Goal: Task Accomplishment & Management: Complete application form

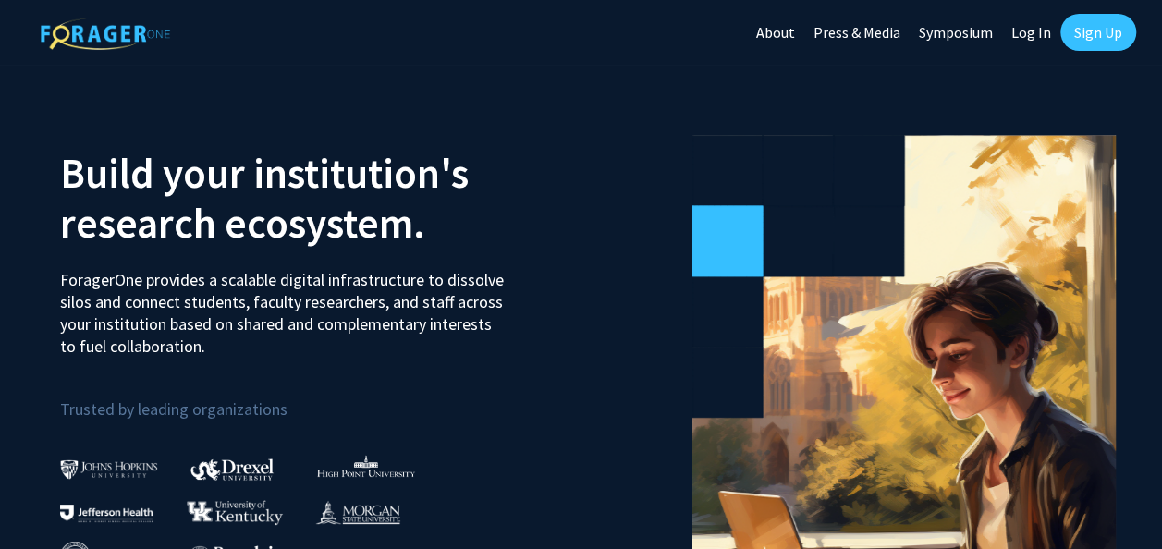
click at [1103, 43] on link "Sign Up" at bounding box center [1098, 32] width 76 height 37
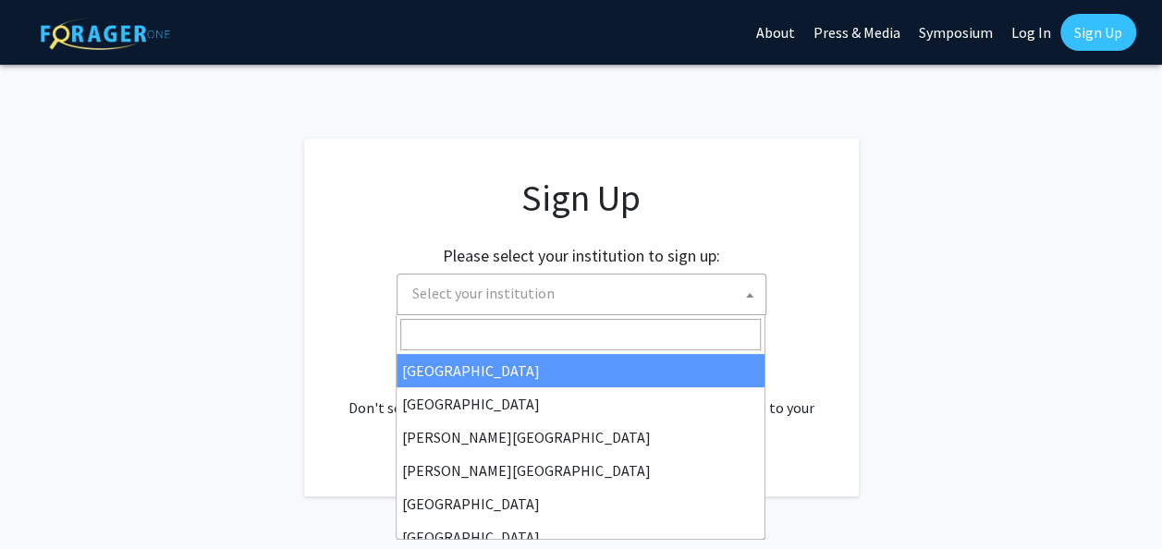
click at [551, 296] on span "Select your institution" at bounding box center [585, 294] width 361 height 38
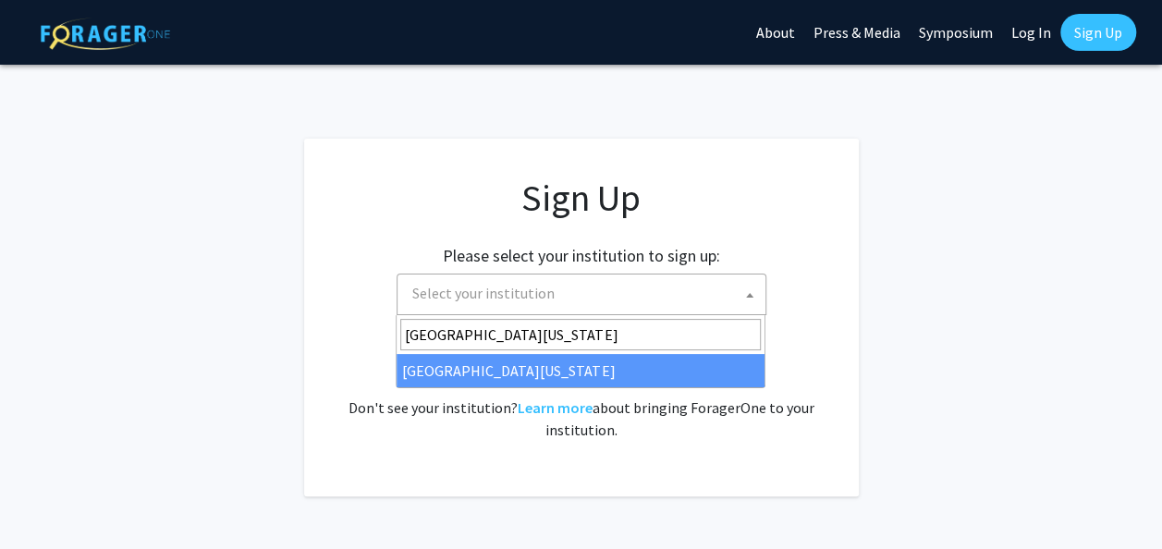
type input "university of kentucky"
select select "13"
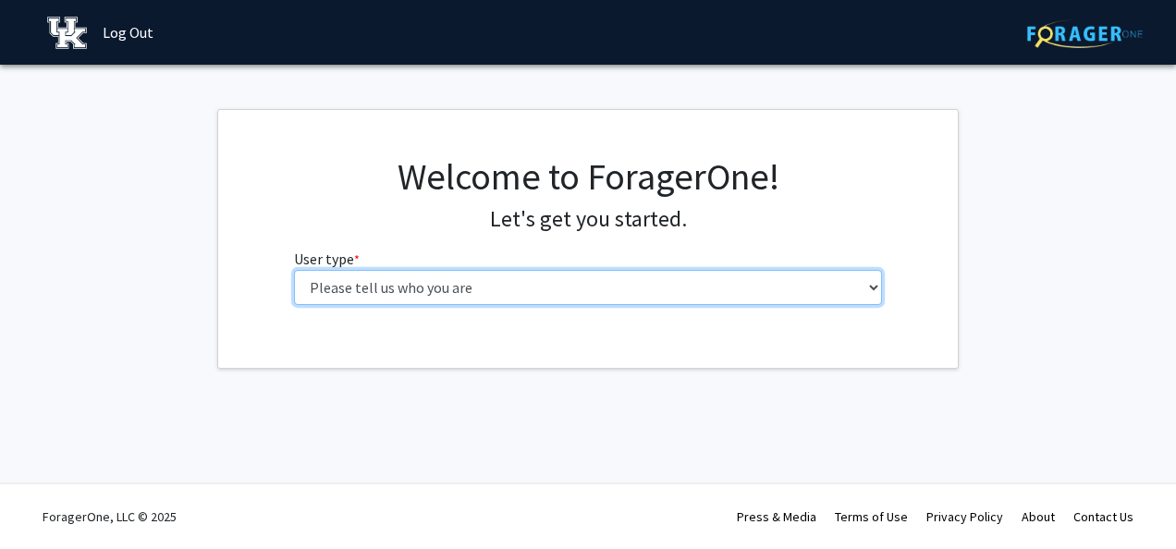
click at [750, 285] on select "Please tell us who you are Undergraduate Student Master's Student Doctoral Cand…" at bounding box center [588, 287] width 589 height 35
select select "1: undergrad"
click at [294, 270] on select "Please tell us who you are Undergraduate Student Master's Student Doctoral Cand…" at bounding box center [588, 287] width 589 height 35
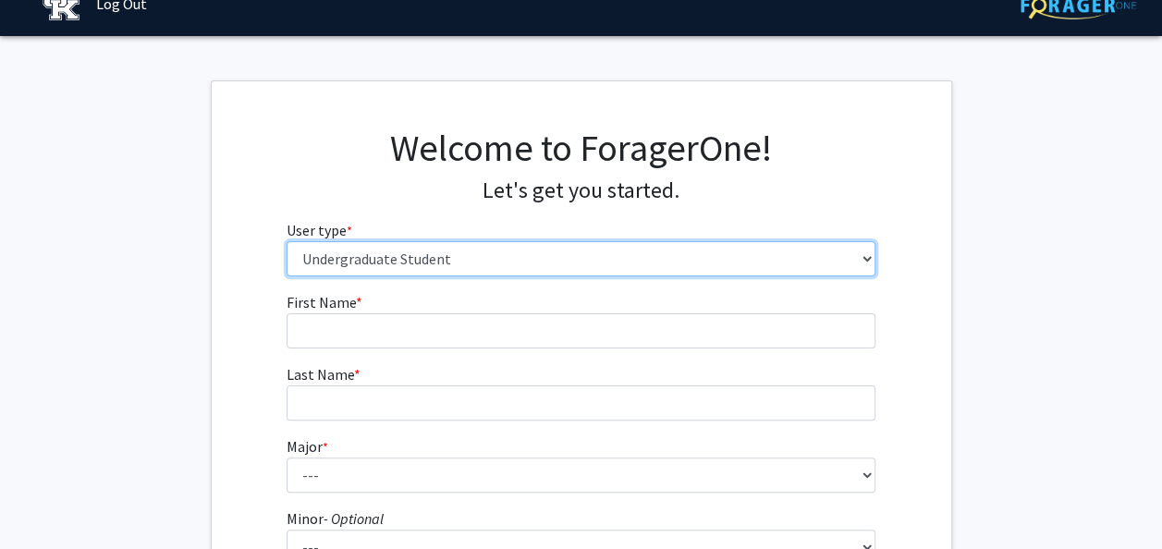
scroll to position [30, 0]
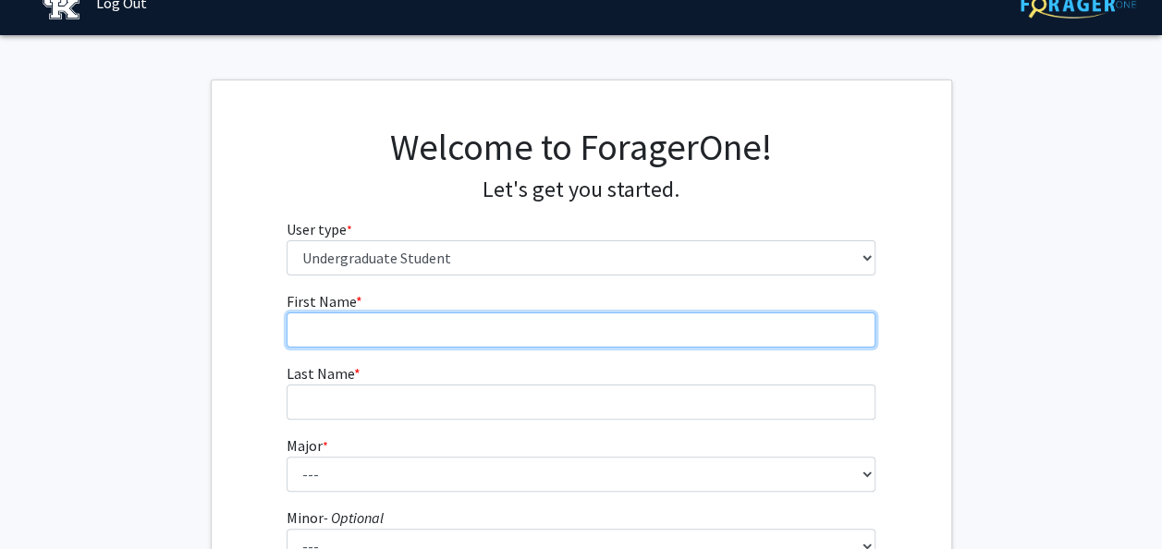
click at [655, 333] on input "First Name * required" at bounding box center [581, 330] width 589 height 35
type input "Zubaidah"
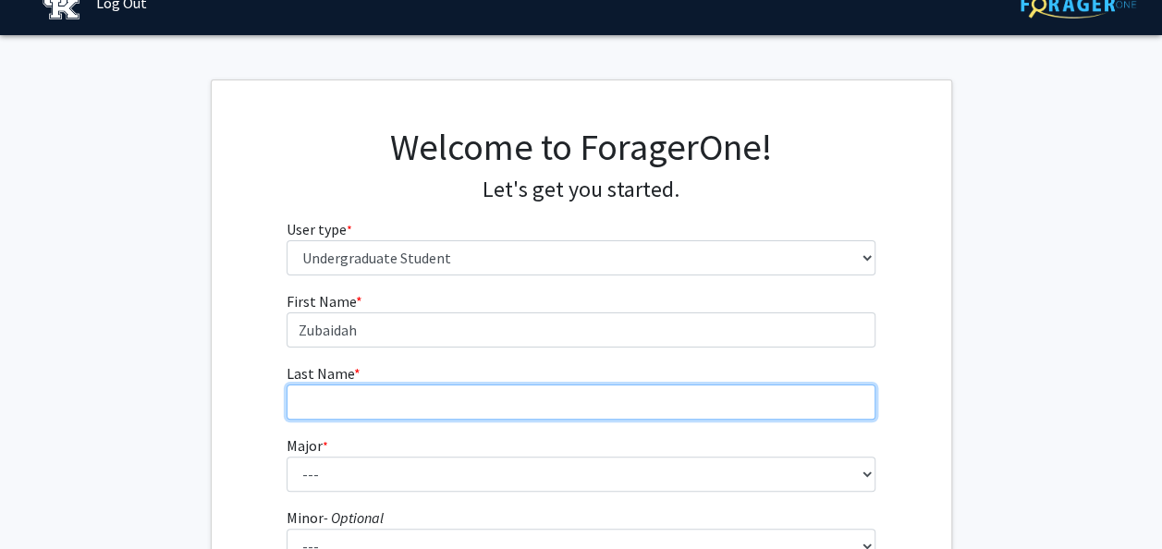
click at [566, 414] on input "Last Name * required" at bounding box center [581, 402] width 589 height 35
type input "Mamoori"
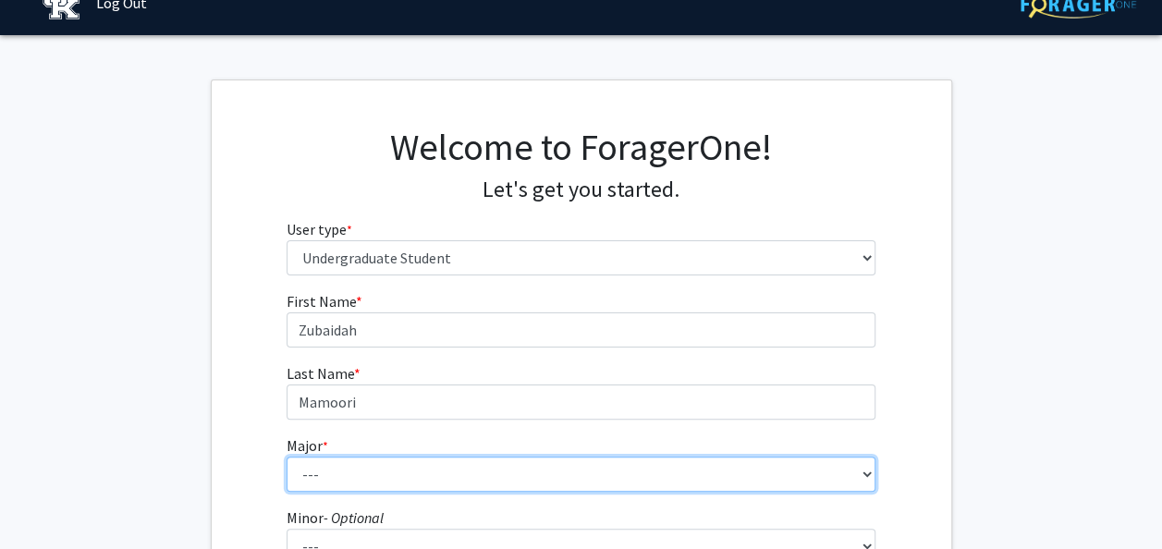
click at [529, 459] on select "--- Accounting Aerospace Engineering African American & Africana Studies Agricu…" at bounding box center [581, 474] width 589 height 35
select select "97: 934"
click at [287, 457] on select "--- Accounting Aerospace Engineering African American & Africana Studies Agricu…" at bounding box center [581, 474] width 589 height 35
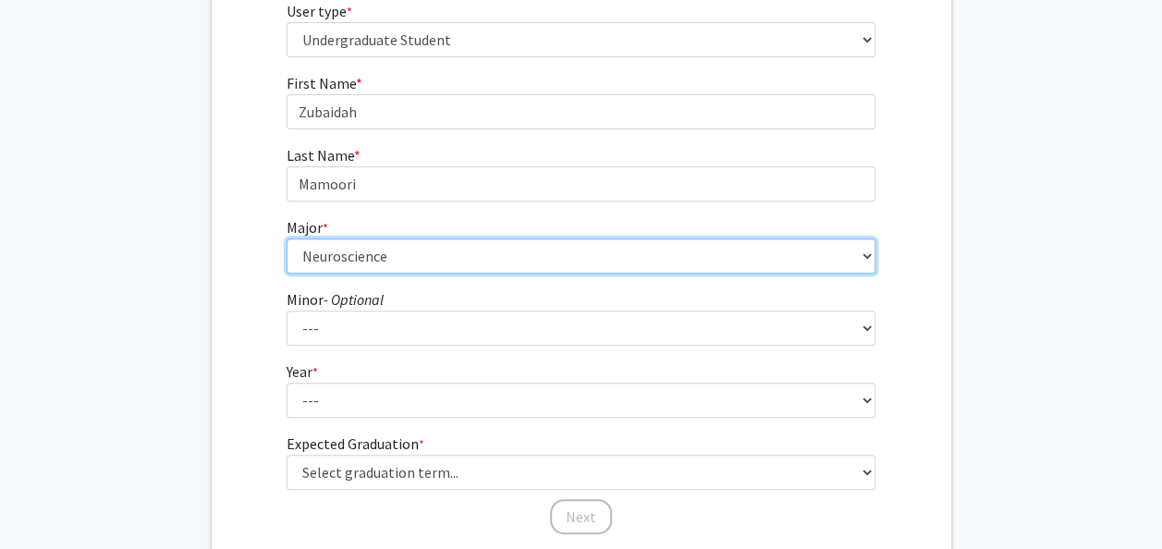
scroll to position [302, 0]
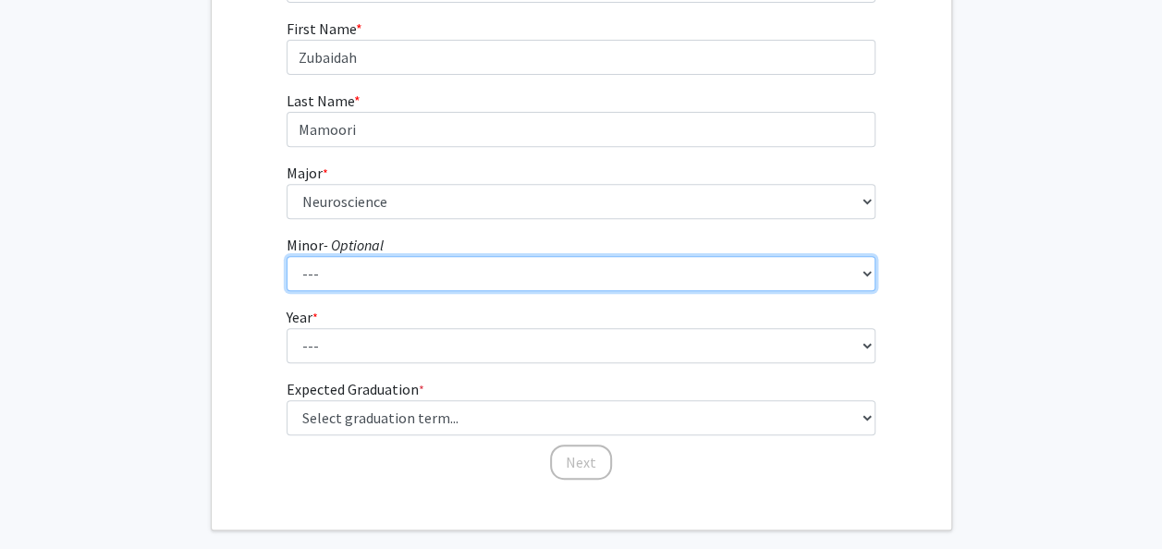
click at [374, 280] on select "--- African American & Africana Studies Agricultural Economics American Studies…" at bounding box center [581, 273] width 589 height 35
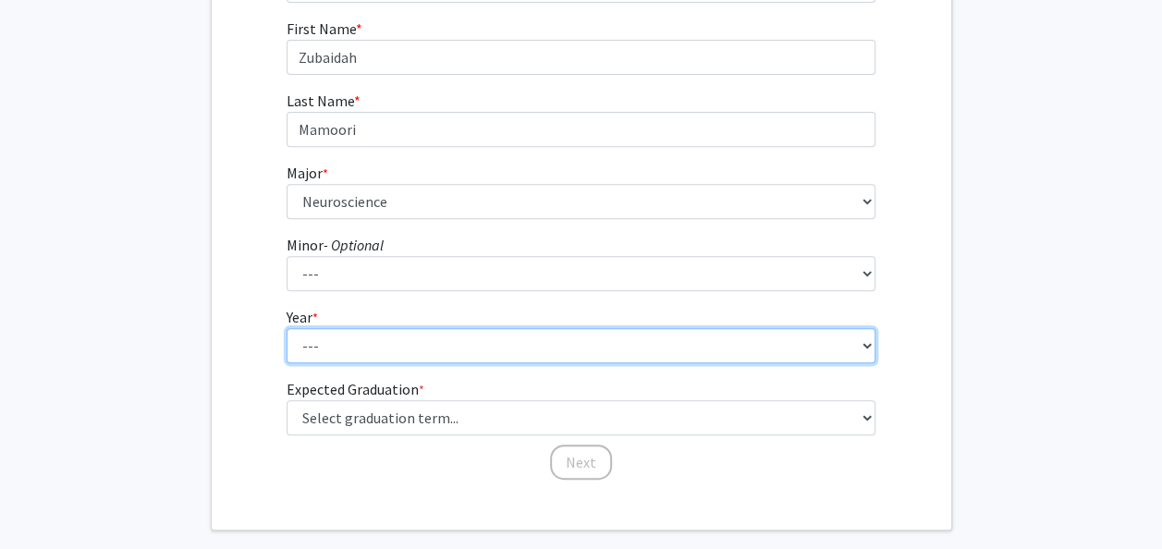
click at [316, 344] on select "--- First-year Sophomore Junior Senior Postbaccalaureate Certificate" at bounding box center [581, 345] width 589 height 35
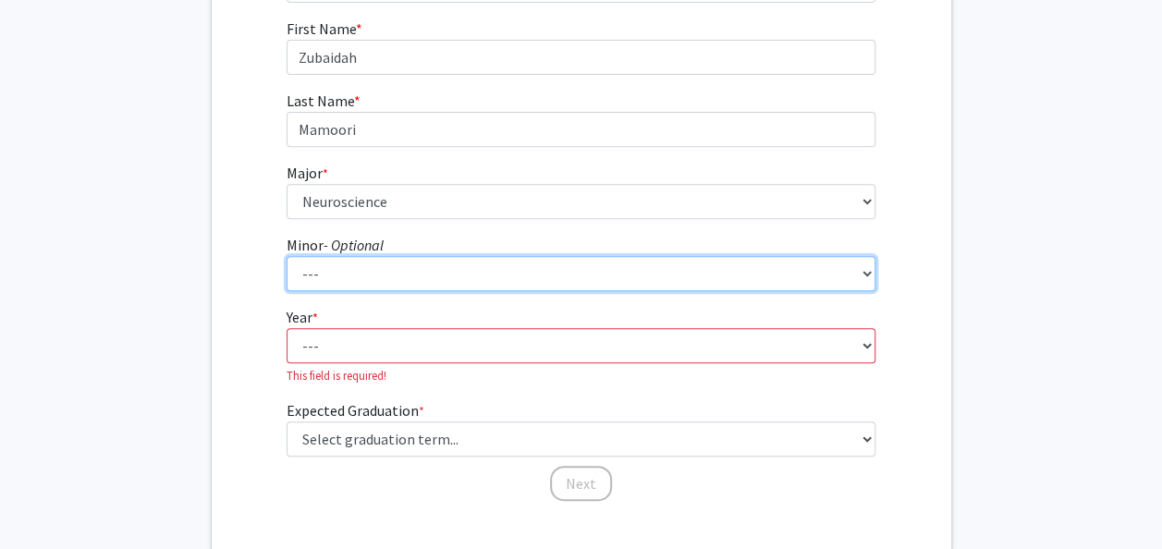
click at [345, 274] on select "--- African American & Africana Studies Agricultural Economics American Studies…" at bounding box center [581, 273] width 589 height 35
click at [287, 256] on select "--- African American & Africana Studies Agricultural Economics American Studies…" at bounding box center [581, 273] width 589 height 35
click at [379, 268] on select "--- African American & Africana Studies Agricultural Economics American Studies…" at bounding box center [581, 273] width 589 height 35
select select "9: 661"
click at [287, 256] on select "--- African American & Africana Studies Agricultural Economics American Studies…" at bounding box center [581, 273] width 589 height 35
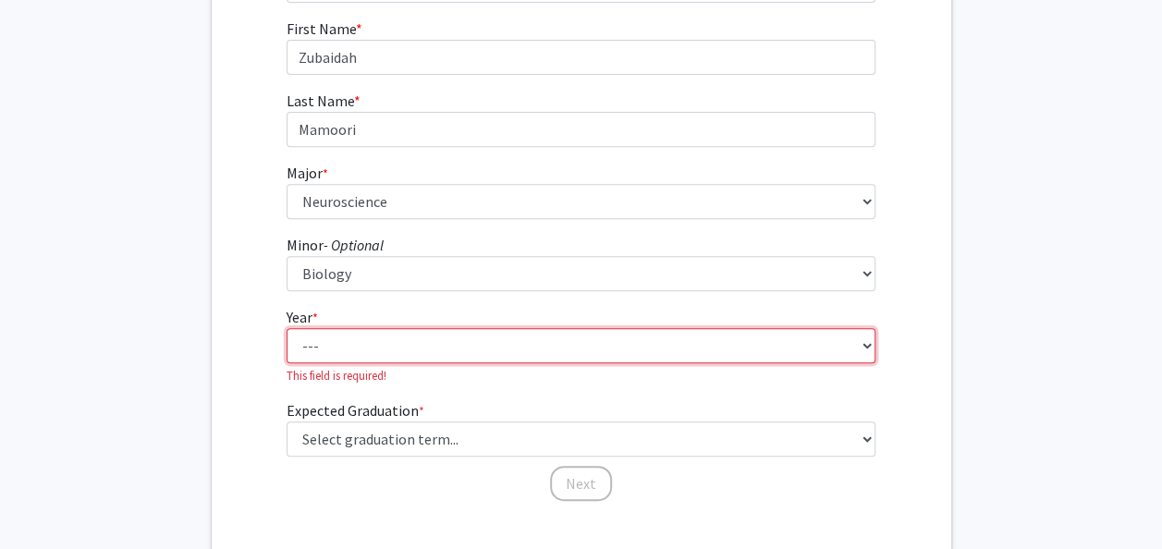
click at [409, 340] on select "--- First-year Sophomore Junior Senior Postbaccalaureate Certificate" at bounding box center [581, 345] width 589 height 35
select select "2: sophomore"
click at [287, 328] on select "--- First-year Sophomore Junior Senior Postbaccalaureate Certificate" at bounding box center [581, 345] width 589 height 35
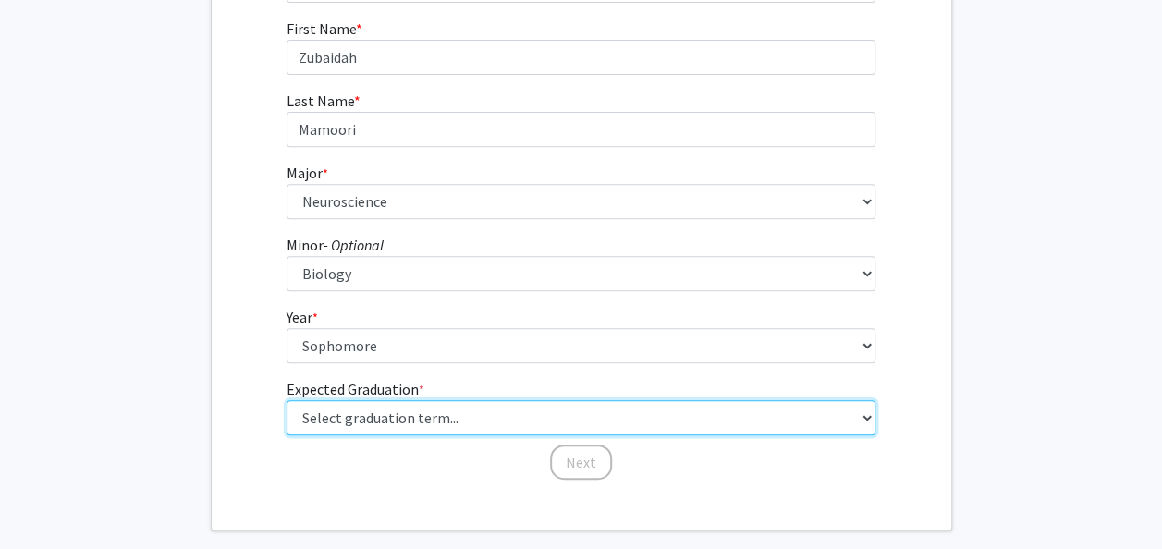
click at [477, 418] on select "Select graduation term... Spring 2025 Summer 2025 Fall 2025 Winter 2025 Spring …" at bounding box center [581, 417] width 589 height 35
select select "14: summer_2028"
click at [287, 400] on select "Select graduation term... Spring 2025 Summer 2025 Fall 2025 Winter 2025 Spring …" at bounding box center [581, 417] width 589 height 35
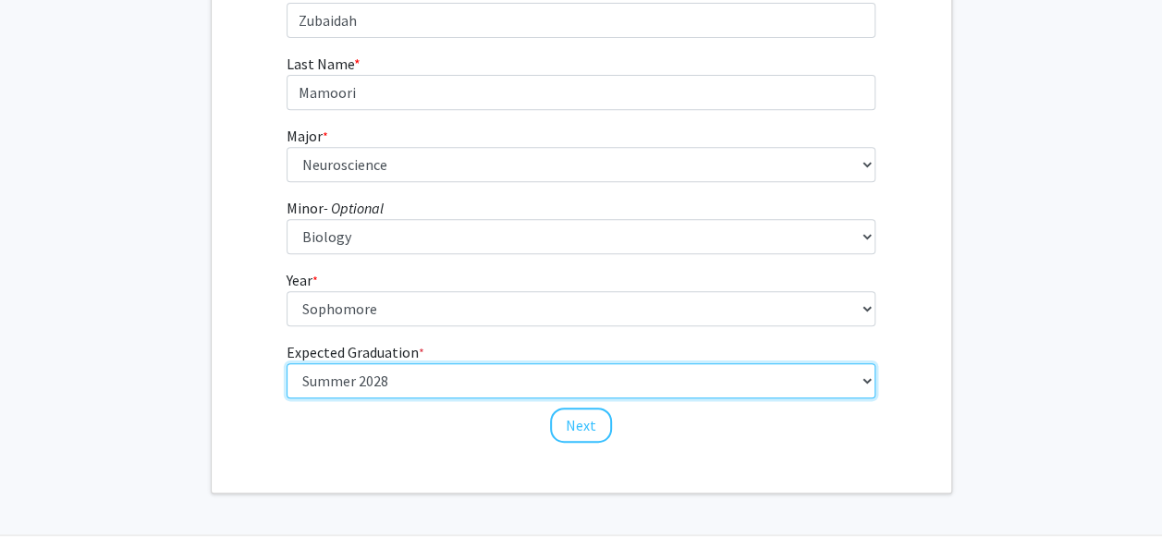
scroll to position [349, 0]
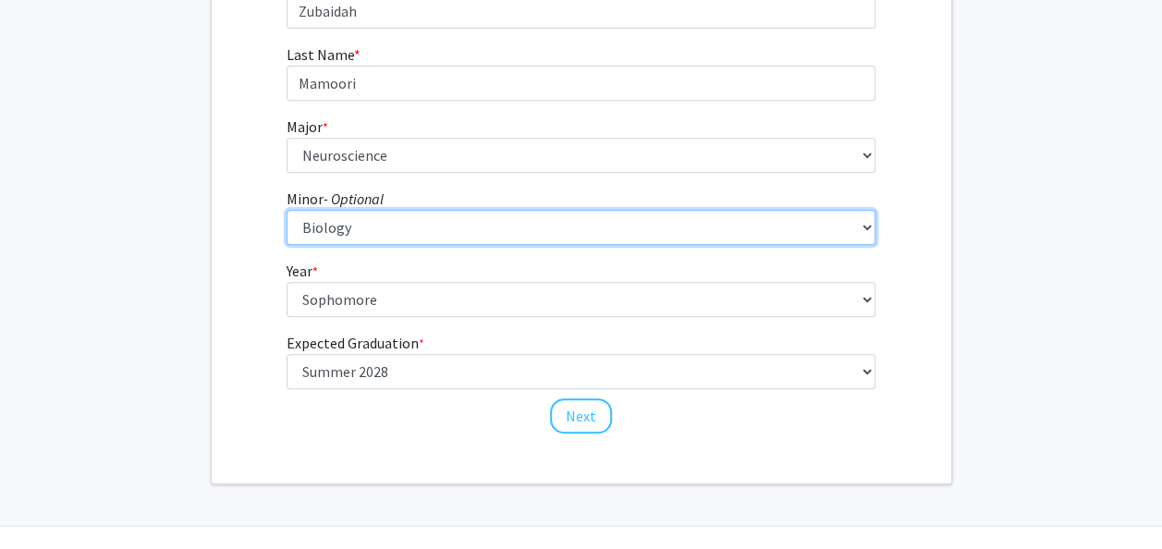
click at [383, 214] on select "--- African American & Africana Studies Agricultural Economics American Studies…" at bounding box center [581, 227] width 589 height 35
click at [287, 210] on select "--- African American & Africana Studies Agricultural Economics American Studies…" at bounding box center [581, 227] width 589 height 35
click at [411, 236] on select "--- African American & Africana Studies Agricultural Economics American Studies…" at bounding box center [581, 227] width 589 height 35
select select "0: null"
click at [287, 210] on select "--- African American & Africana Studies Agricultural Economics American Studies…" at bounding box center [581, 227] width 589 height 35
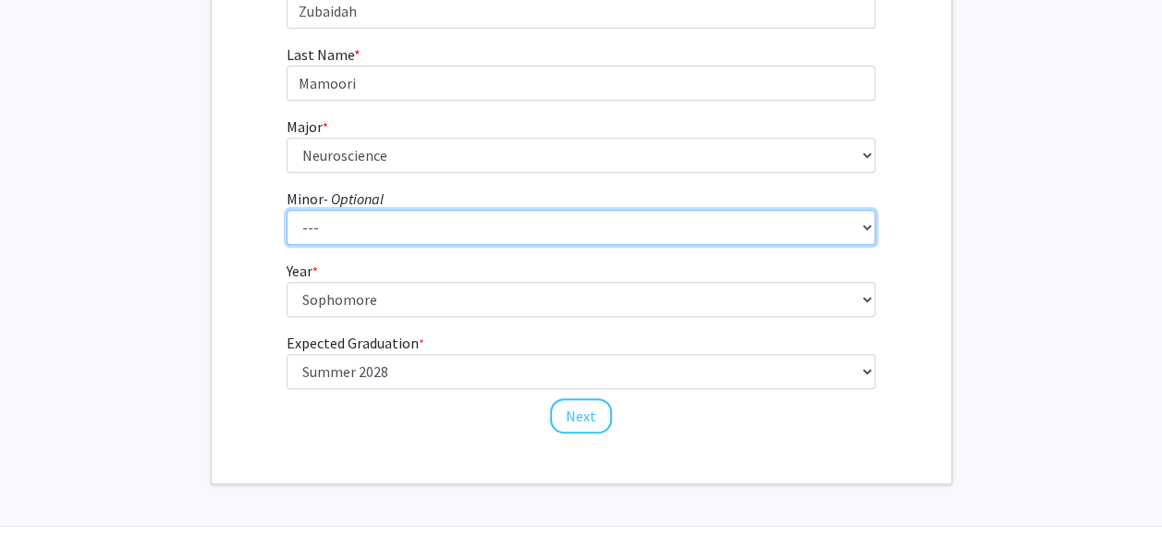
scroll to position [387, 0]
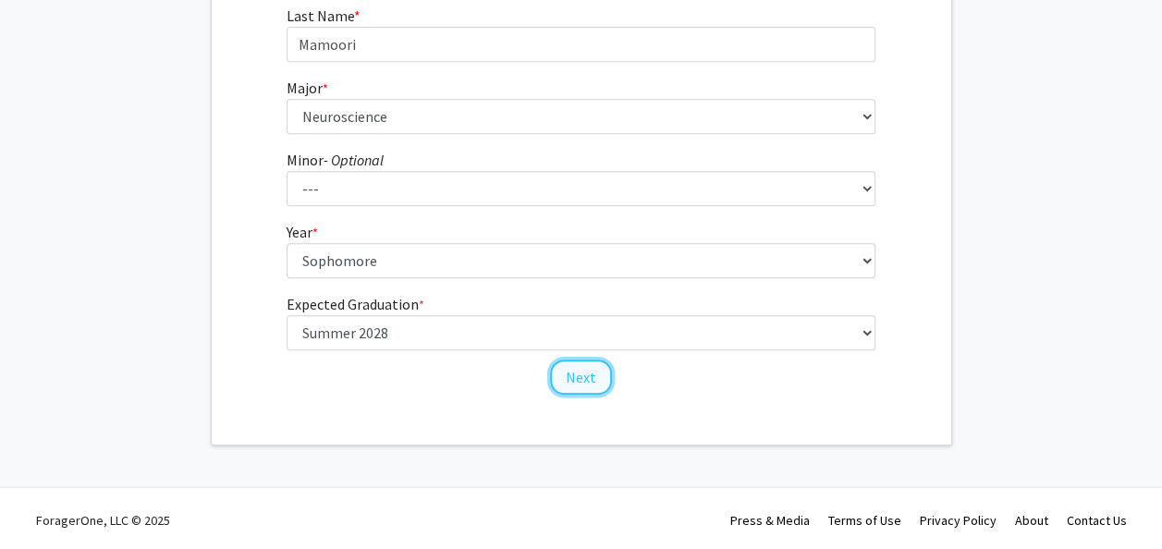
click at [595, 377] on button "Next" at bounding box center [581, 377] width 62 height 35
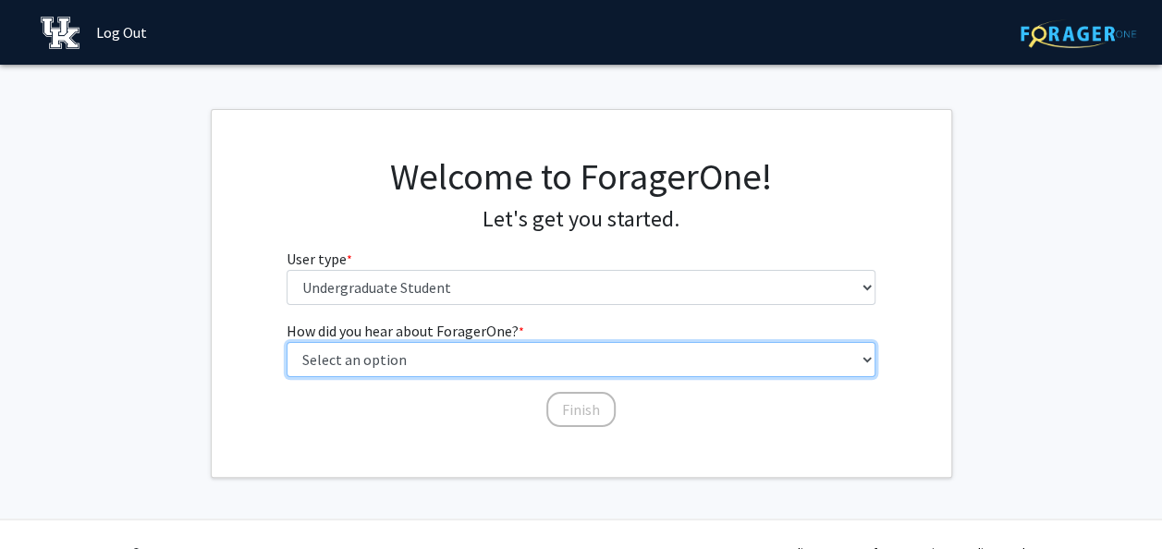
click at [579, 353] on select "Select an option Peer/student recommendation Faculty/staff recommendation Unive…" at bounding box center [581, 359] width 589 height 35
select select "2: faculty_recommendation"
click at [287, 342] on select "Select an option Peer/student recommendation Faculty/staff recommendation Unive…" at bounding box center [581, 359] width 589 height 35
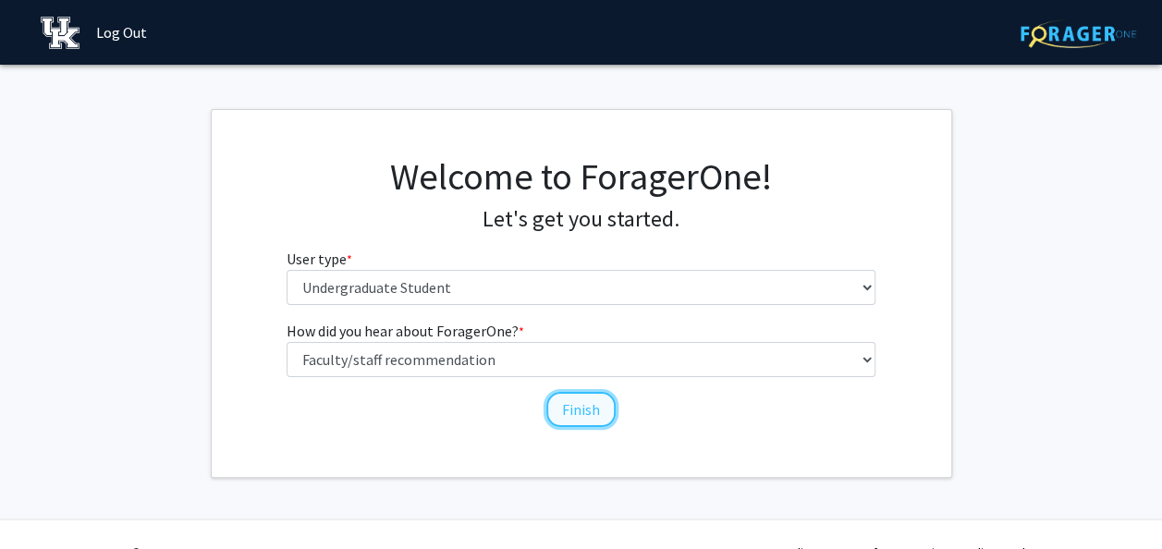
click at [612, 408] on button "Finish" at bounding box center [580, 409] width 69 height 35
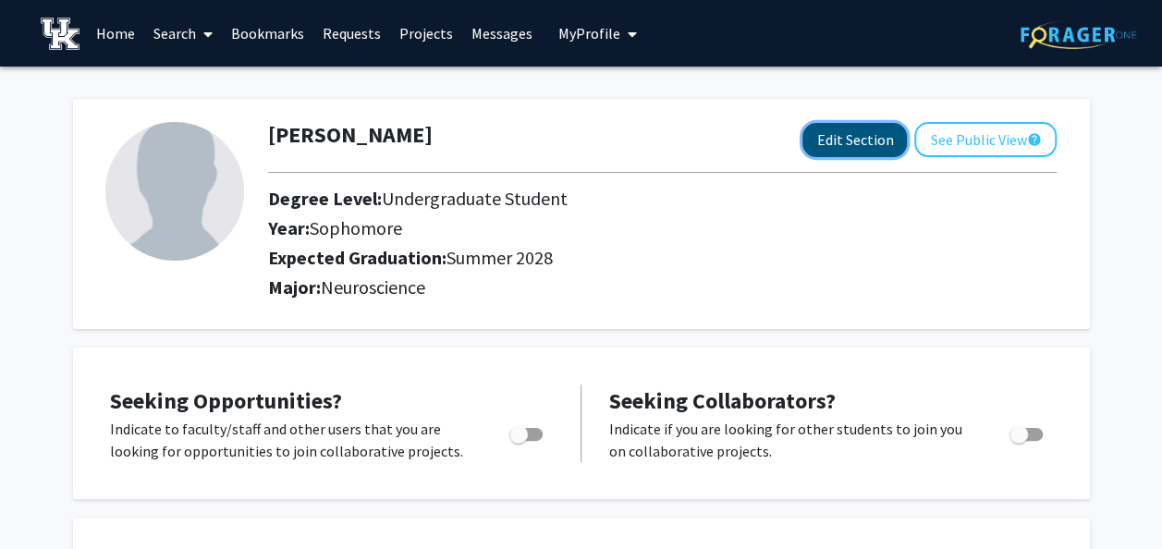
click at [841, 132] on button "Edit Section" at bounding box center [855, 140] width 104 height 34
select select "sophomore"
select select "42: summer_2028"
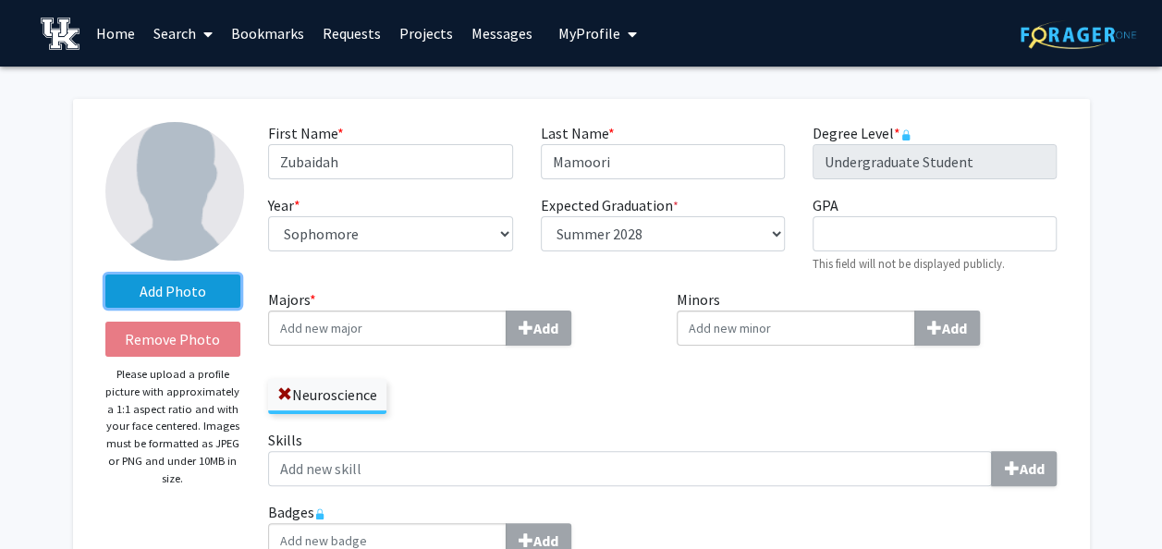
click at [181, 290] on label "Add Photo" at bounding box center [173, 291] width 136 height 33
click at [0, 0] on input "Add Photo" at bounding box center [0, 0] width 0 height 0
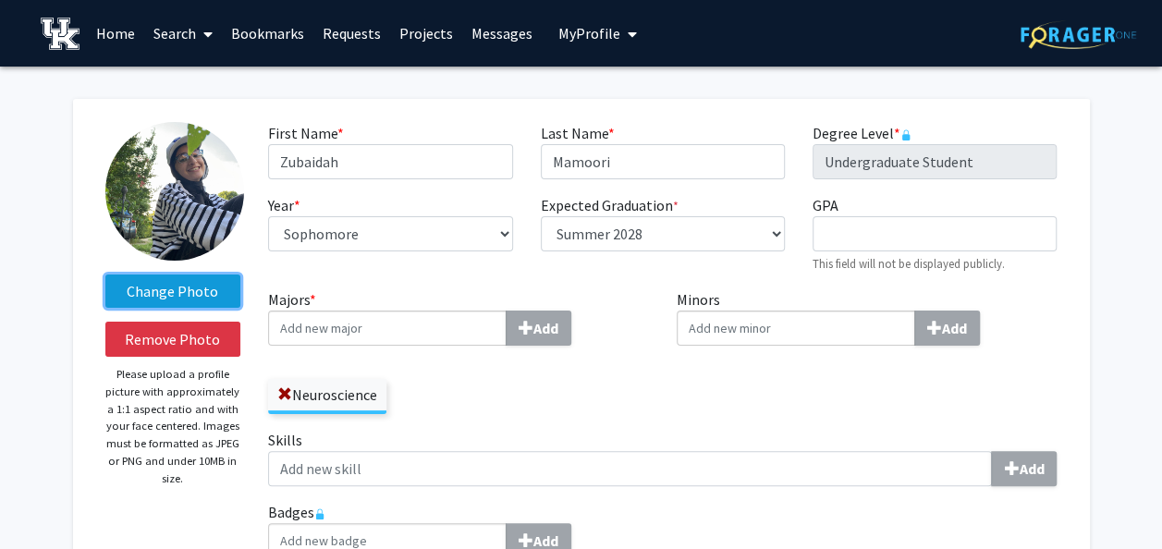
click at [162, 288] on label "Change Photo" at bounding box center [173, 291] width 136 height 33
click at [0, 0] on input "Change Photo" at bounding box center [0, 0] width 0 height 0
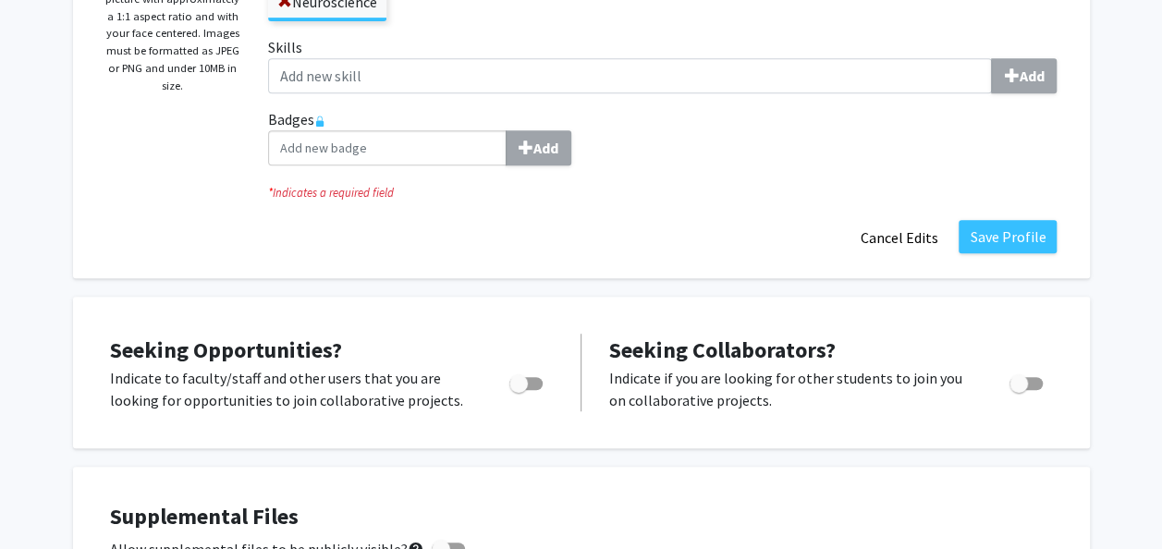
scroll to position [394, 0]
click at [1002, 243] on button "Save Profile" at bounding box center [1008, 235] width 98 height 33
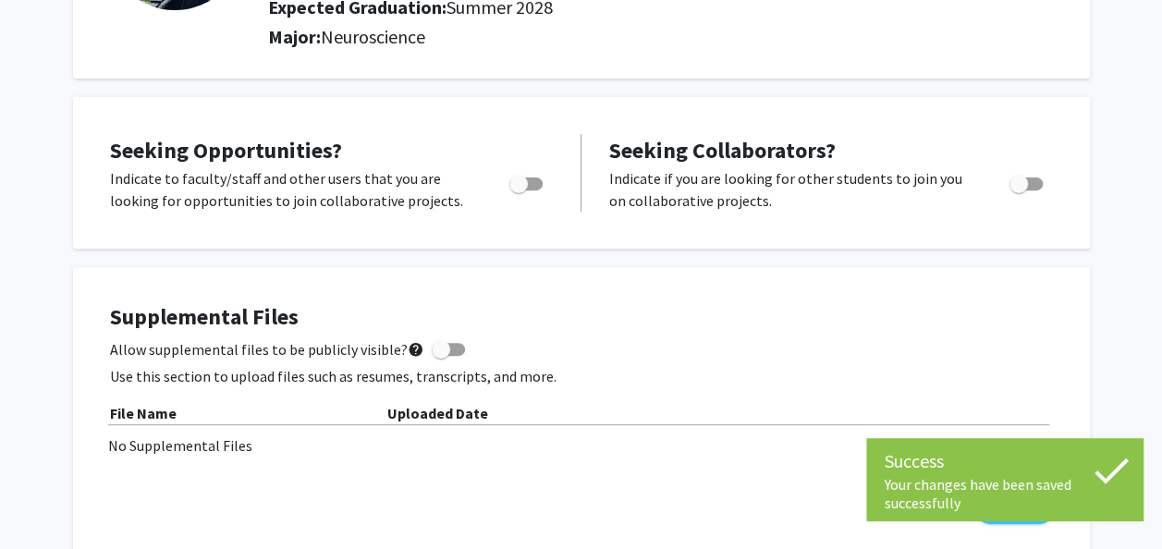
scroll to position [0, 0]
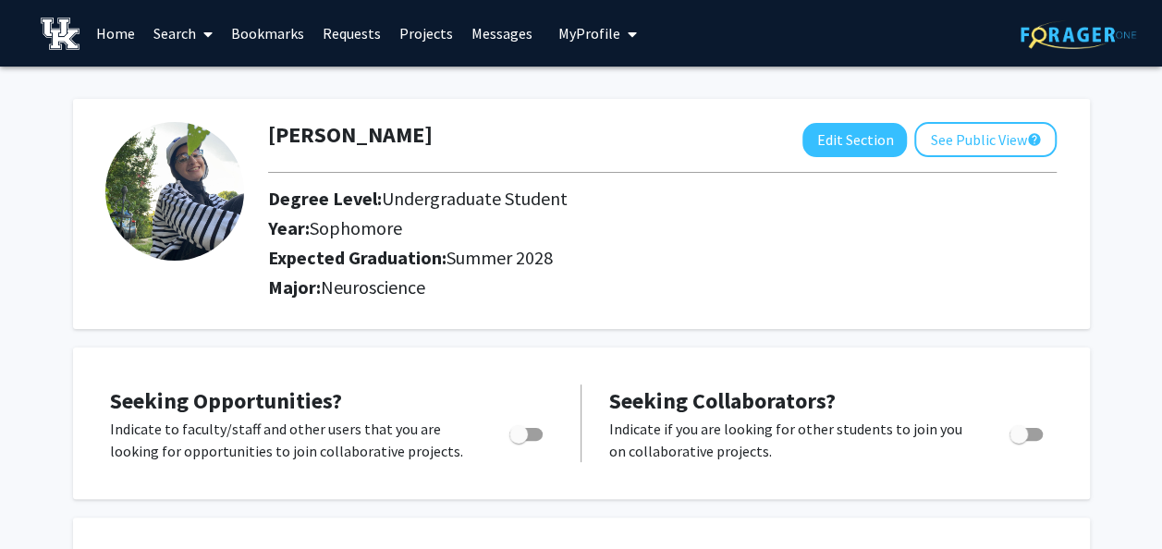
click at [119, 31] on link "Home" at bounding box center [115, 33] width 57 height 65
